Goal: Task Accomplishment & Management: Use online tool/utility

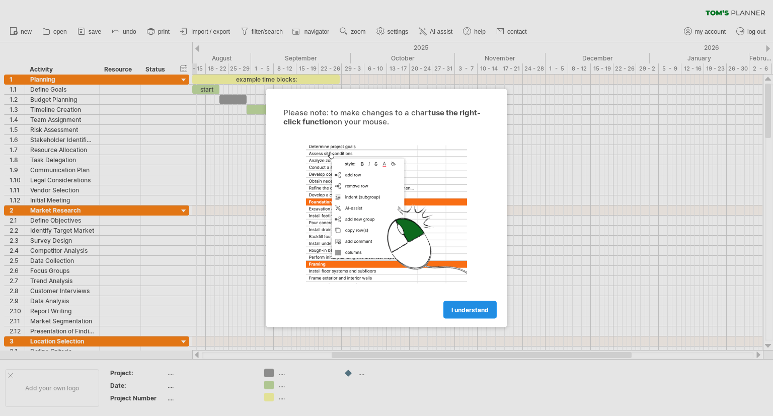
click at [460, 309] on span "I understand" at bounding box center [470, 310] width 37 height 8
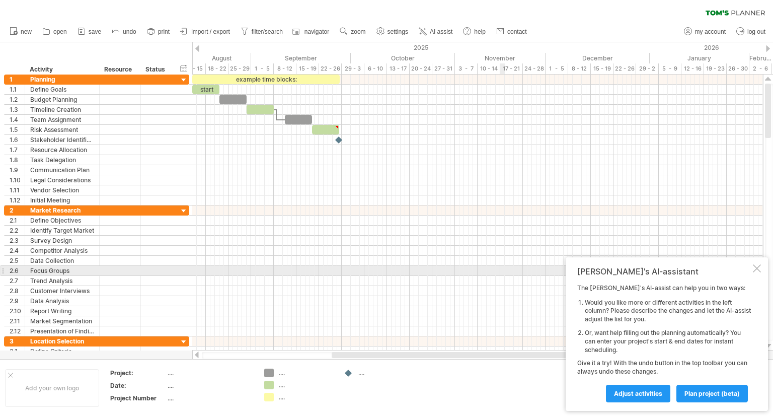
click at [755, 271] on div at bounding box center [757, 268] width 8 height 8
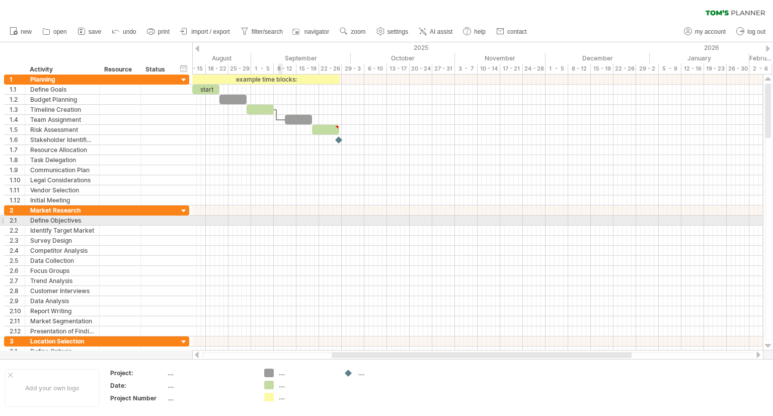
click at [278, 222] on div at bounding box center [477, 220] width 571 height 10
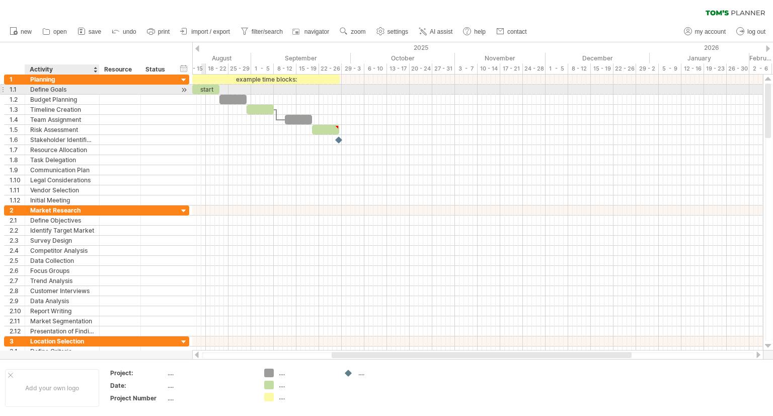
click at [73, 91] on div "Define Goals" at bounding box center [62, 90] width 64 height 10
drag, startPoint x: 769, startPoint y: 91, endPoint x: 770, endPoint y: 49, distance: 41.8
click at [770, 49] on div "Trying to reach plan.tomsplanner.com Connected again... 0% clear filter new 1" at bounding box center [386, 208] width 773 height 416
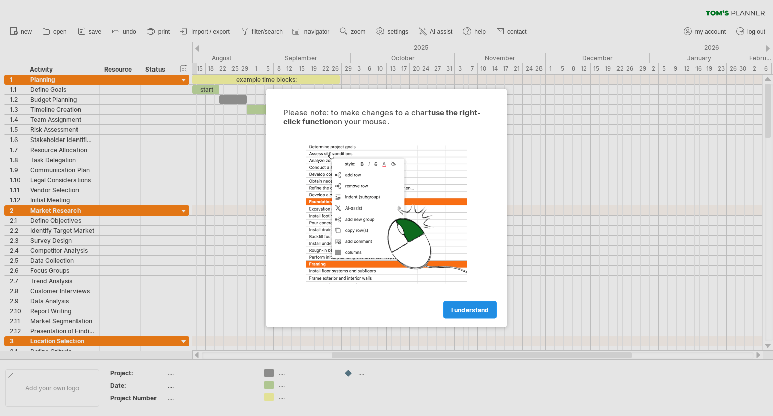
click at [461, 310] on span "I understand" at bounding box center [470, 310] width 37 height 8
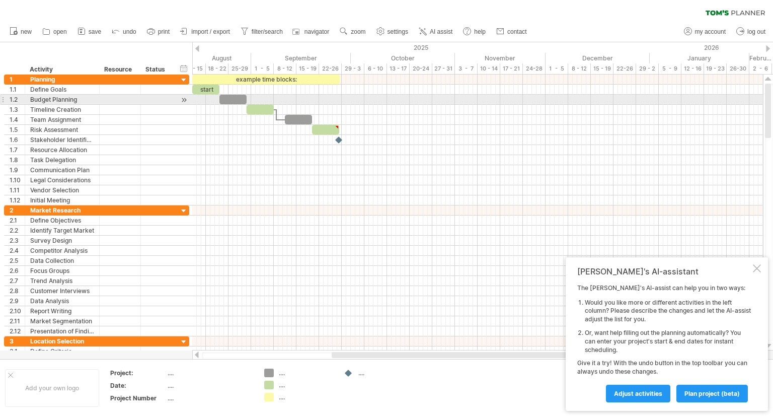
drag, startPoint x: 769, startPoint y: 132, endPoint x: 773, endPoint y: 95, distance: 37.9
click at [773, 95] on div at bounding box center [769, 212] width 8 height 257
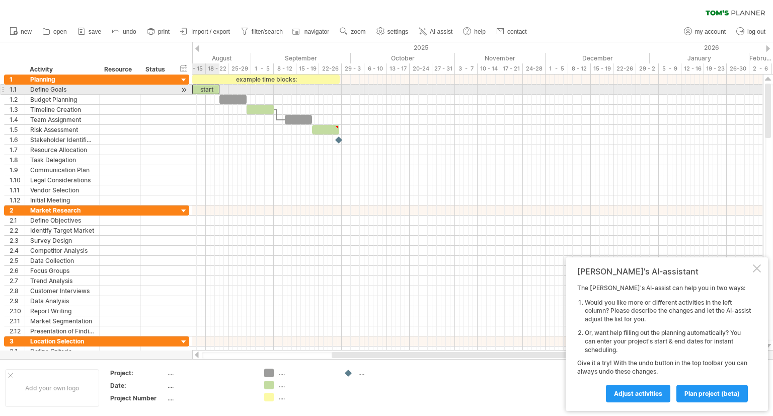
click at [209, 89] on div "start" at bounding box center [205, 90] width 27 height 10
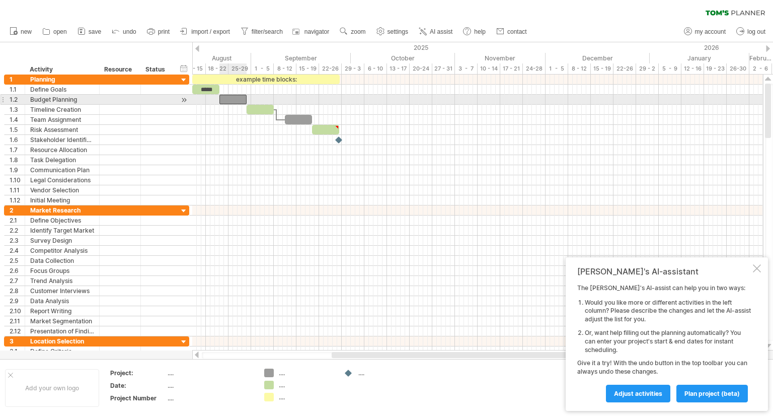
click at [232, 100] on div at bounding box center [232, 100] width 27 height 10
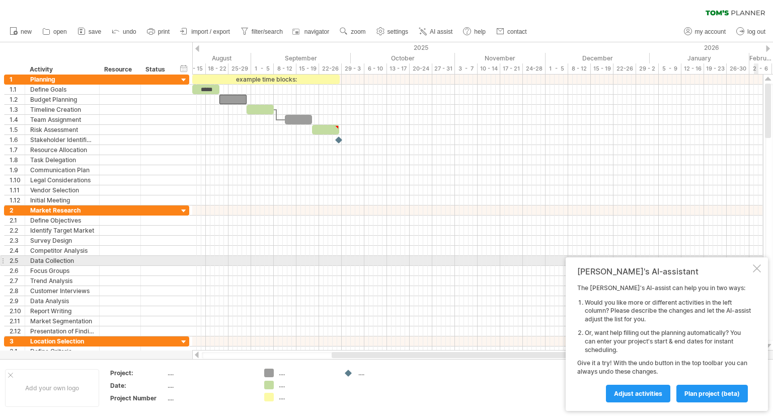
click at [755, 266] on div at bounding box center [757, 268] width 8 height 8
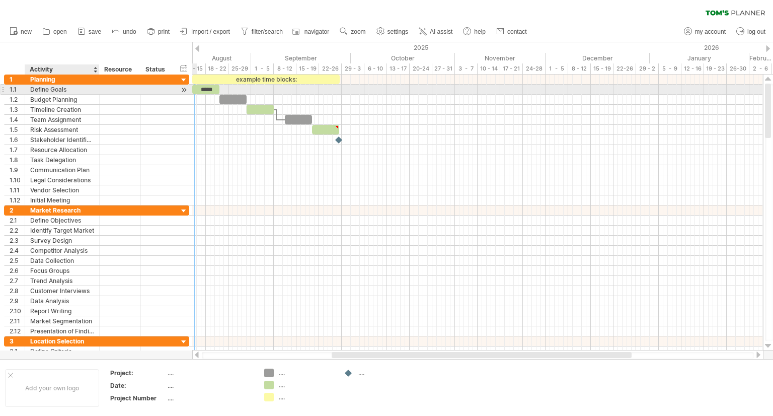
click at [44, 90] on div "Define Goals" at bounding box center [62, 90] width 64 height 10
click at [44, 90] on input "**********" at bounding box center [62, 90] width 64 height 10
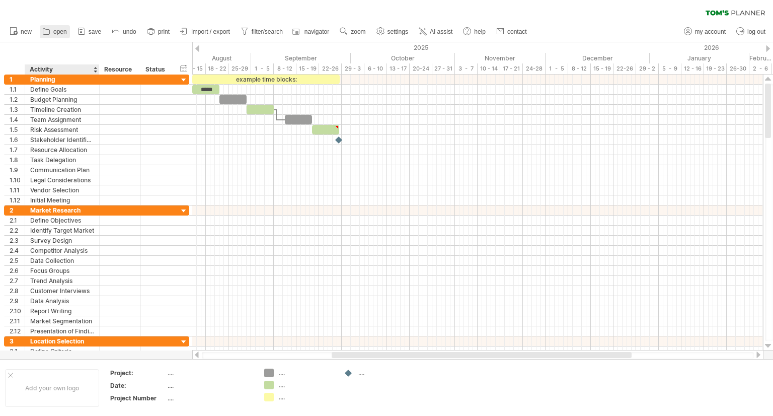
click at [58, 36] on link "open" at bounding box center [55, 31] width 30 height 13
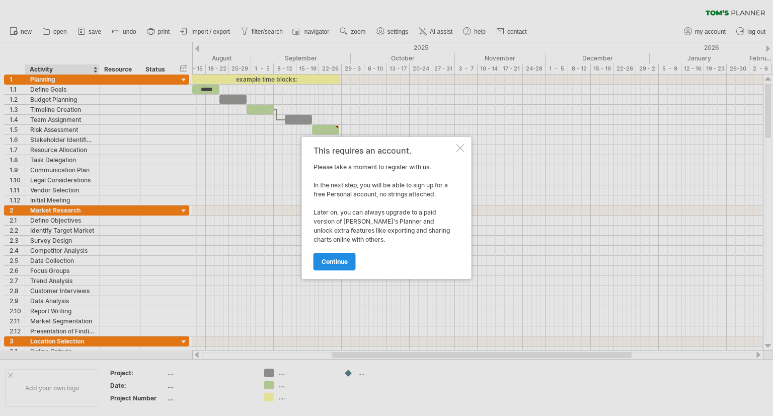
click at [339, 265] on span "continue" at bounding box center [335, 262] width 26 height 8
